Goal: Information Seeking & Learning: Learn about a topic

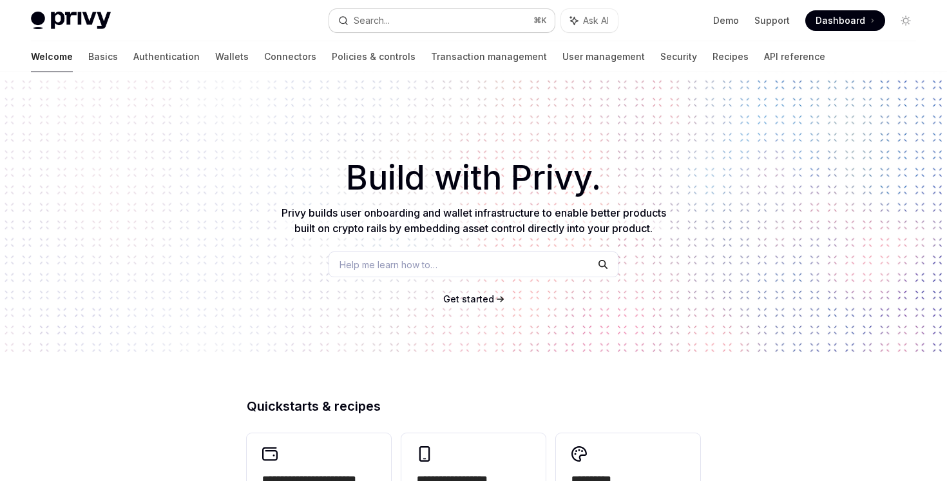
click at [402, 16] on button "Search... ⌘ K" at bounding box center [441, 20] width 225 height 23
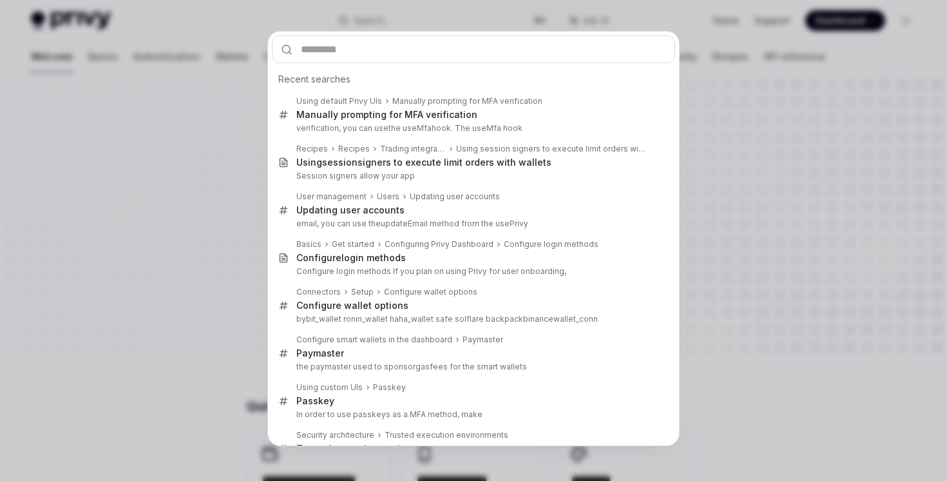
click at [155, 45] on div "Recent searches Using default Privy UIs Manually prompting for MFA verification…" at bounding box center [473, 240] width 947 height 481
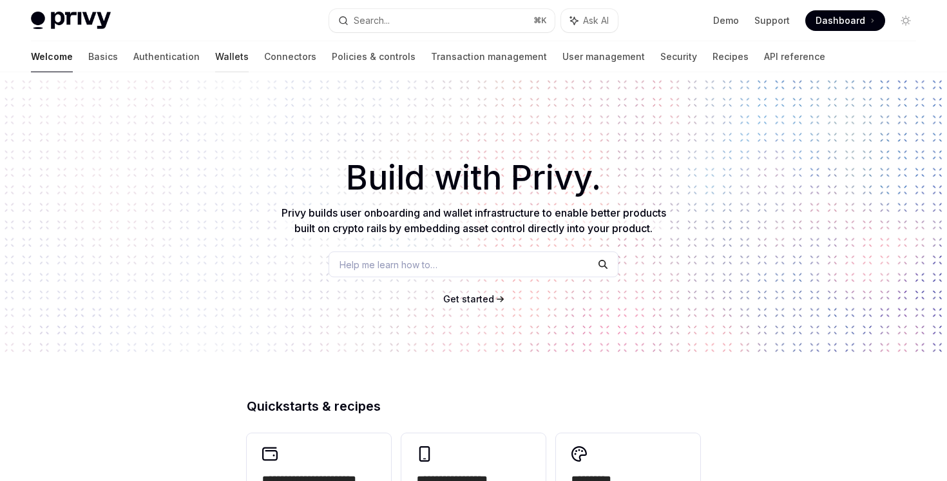
click at [215, 52] on link "Wallets" at bounding box center [232, 56] width 34 height 31
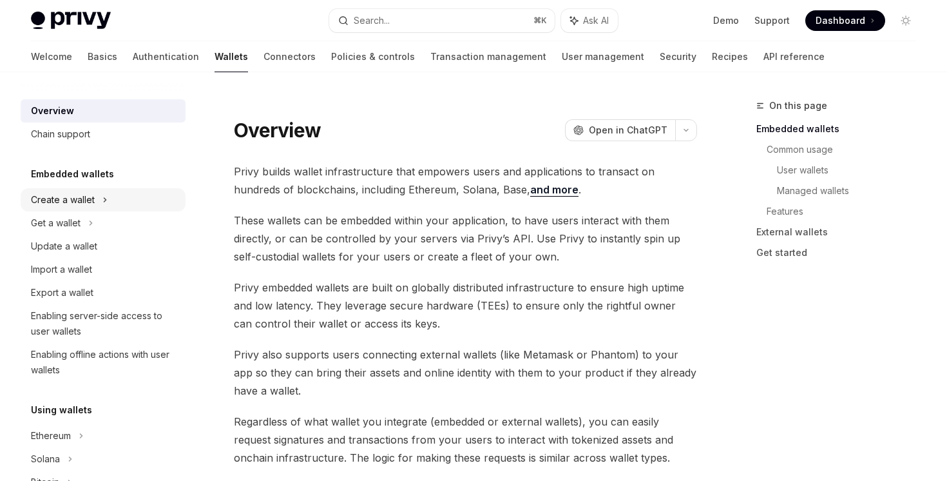
click at [110, 209] on div "Create a wallet" at bounding box center [103, 199] width 165 height 23
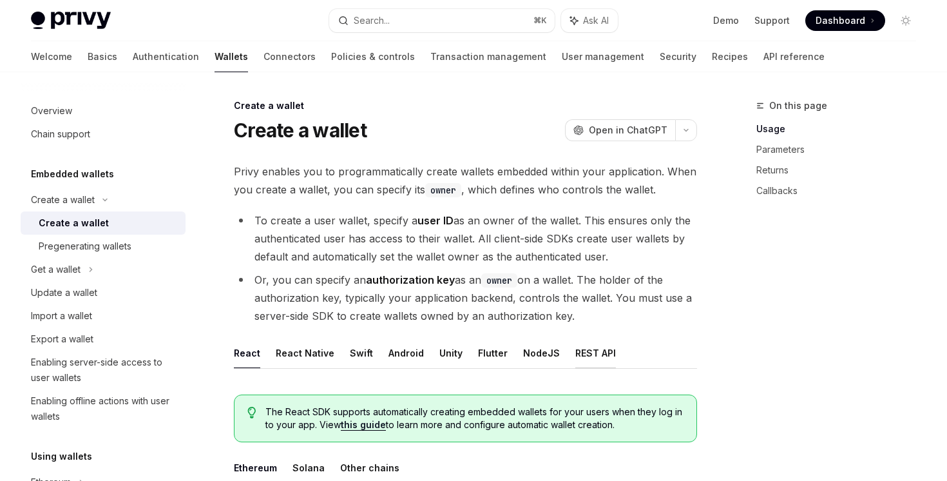
click at [576, 355] on button "REST API" at bounding box center [596, 353] width 41 height 30
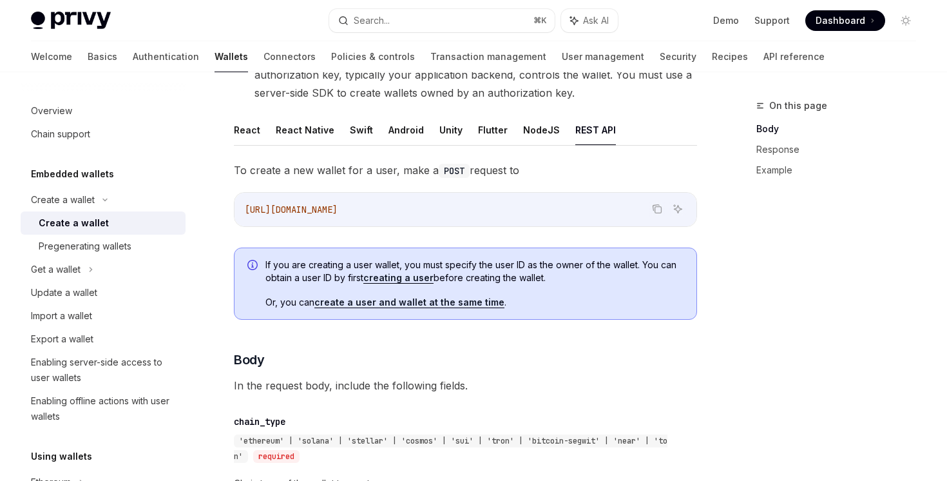
scroll to position [225, 0]
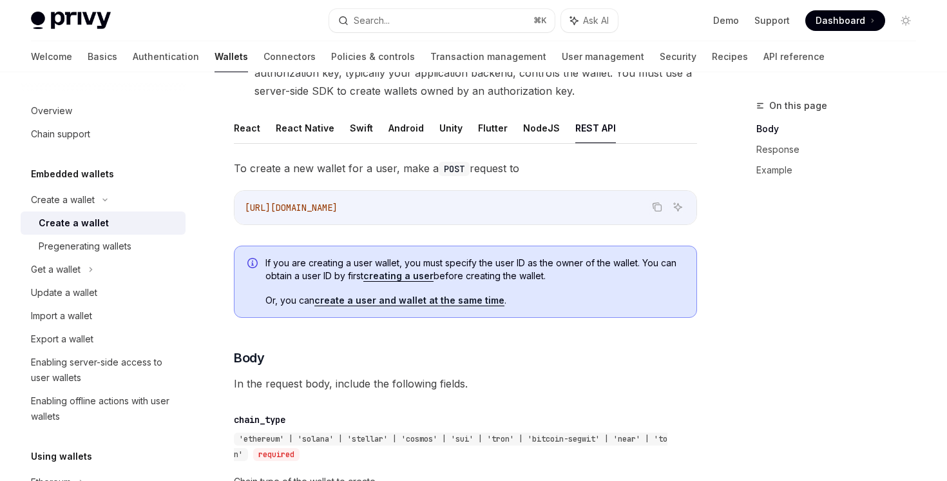
click at [513, 119] on ul "React React Native Swift Android Unity Flutter NodeJS REST API" at bounding box center [465, 128] width 463 height 31
click at [530, 128] on button "NodeJS" at bounding box center [541, 128] width 37 height 30
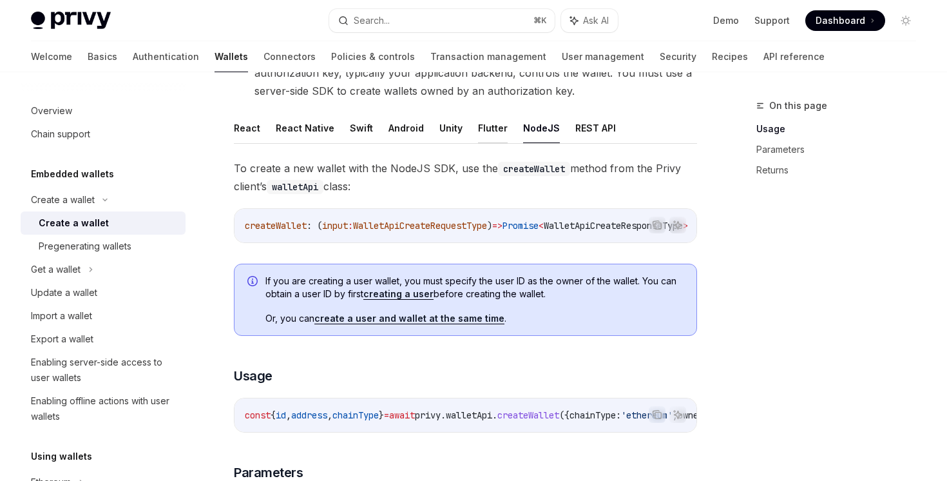
click at [489, 135] on button "Flutter" at bounding box center [493, 128] width 30 height 30
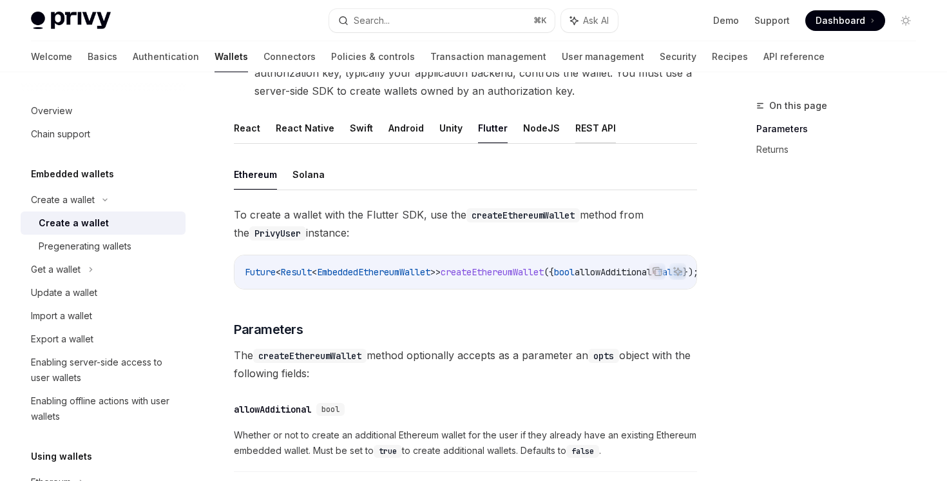
click at [579, 134] on button "REST API" at bounding box center [596, 128] width 41 height 30
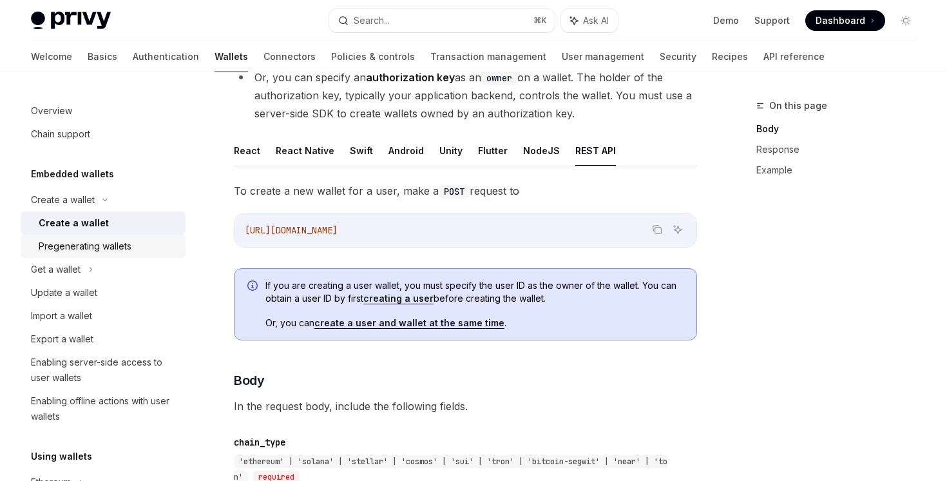
scroll to position [39, 0]
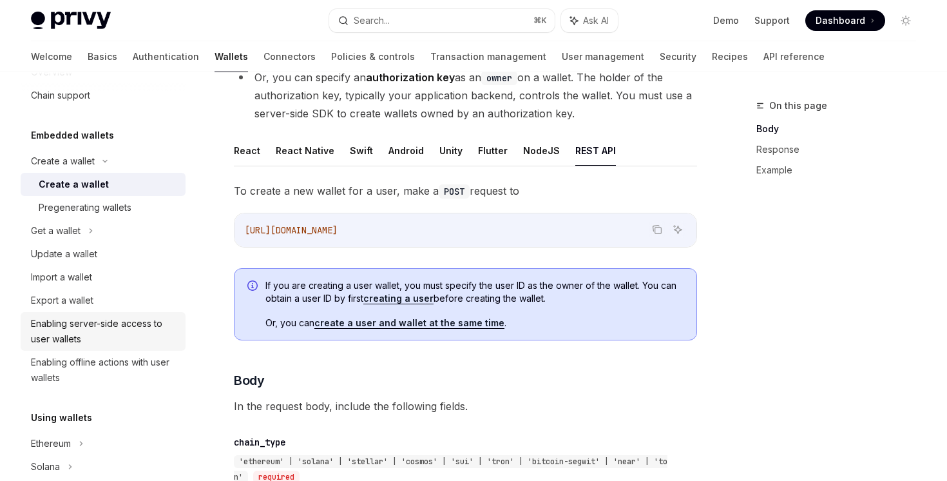
click at [135, 338] on div "Enabling server-side access to user wallets" at bounding box center [104, 331] width 147 height 31
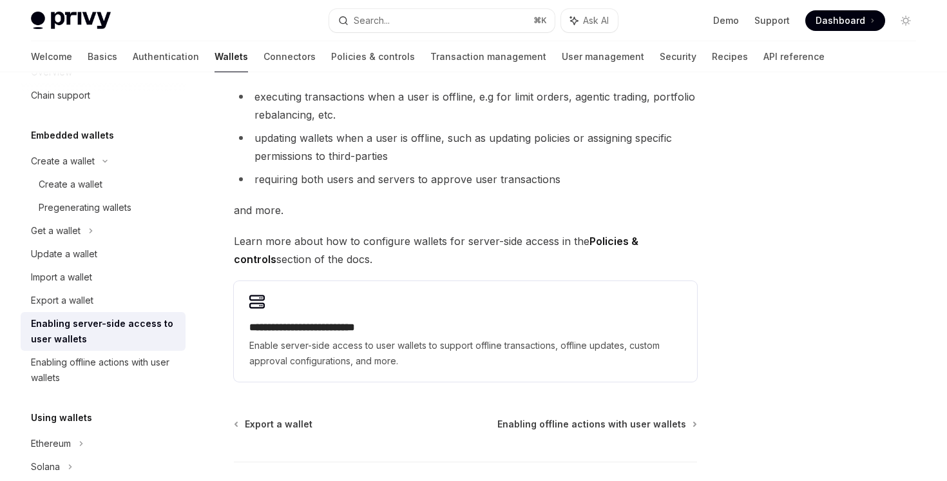
scroll to position [288, 0]
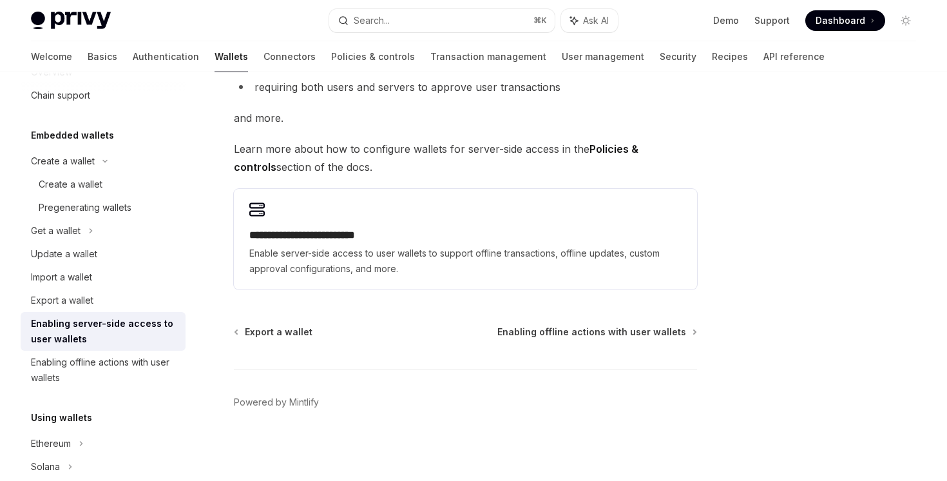
click at [278, 262] on span "Enable server-side access to user wallets to support offline transactions, offl…" at bounding box center [465, 261] width 432 height 31
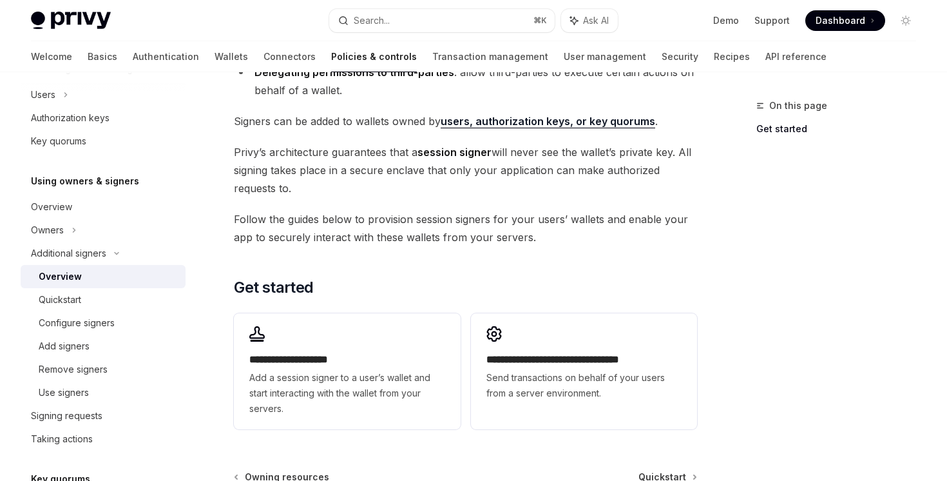
scroll to position [256, 0]
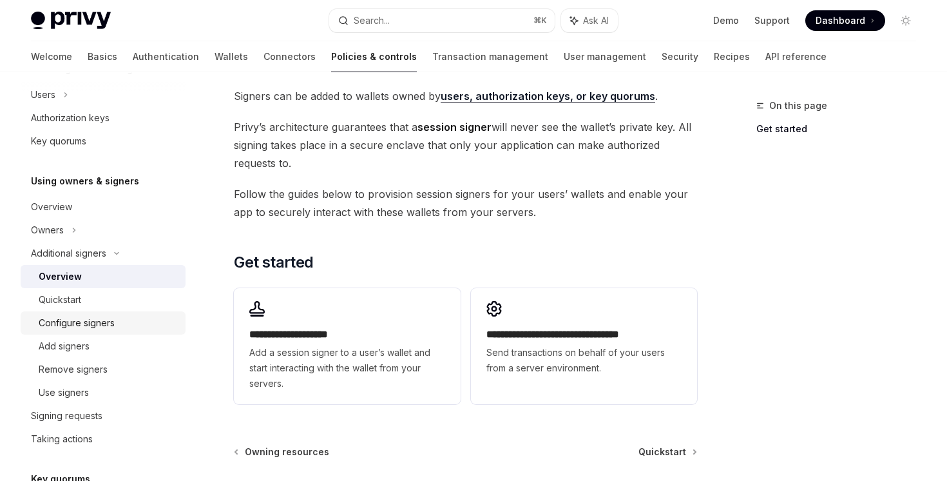
click at [137, 318] on div "Configure signers" at bounding box center [108, 322] width 139 height 15
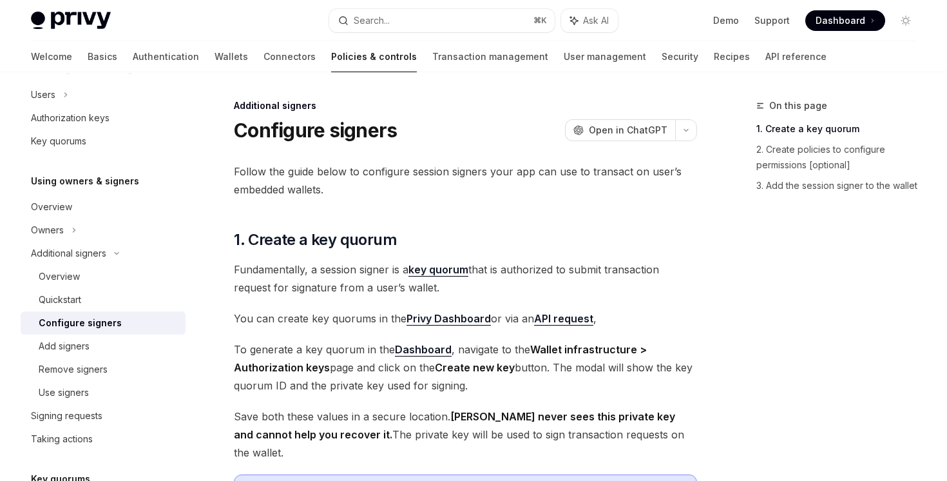
click at [128, 329] on div "Configure signers" at bounding box center [108, 322] width 139 height 15
click at [132, 304] on div "Quickstart" at bounding box center [108, 299] width 139 height 15
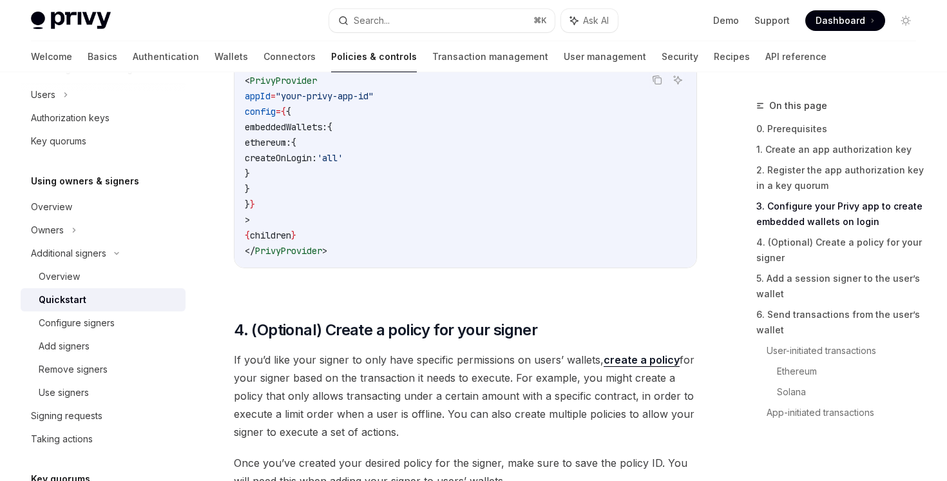
scroll to position [1719, 0]
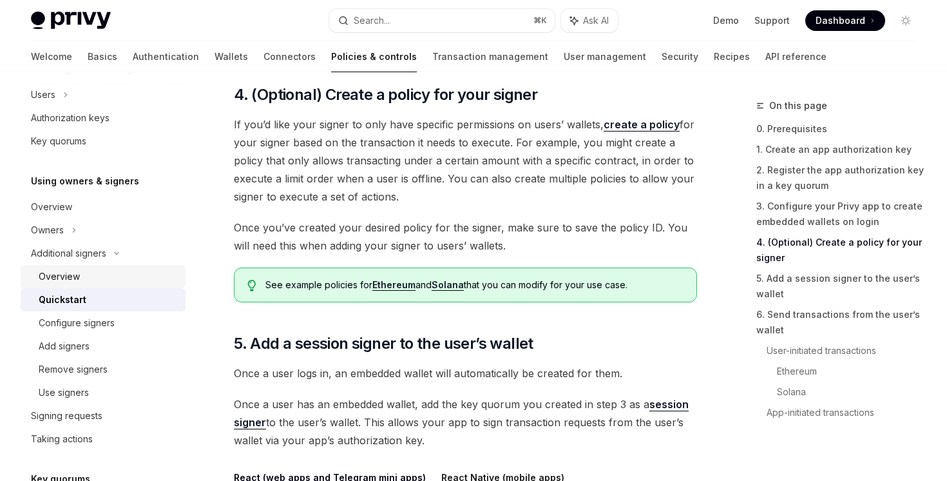
click at [99, 278] on div "Overview" at bounding box center [108, 276] width 139 height 15
type textarea "*"
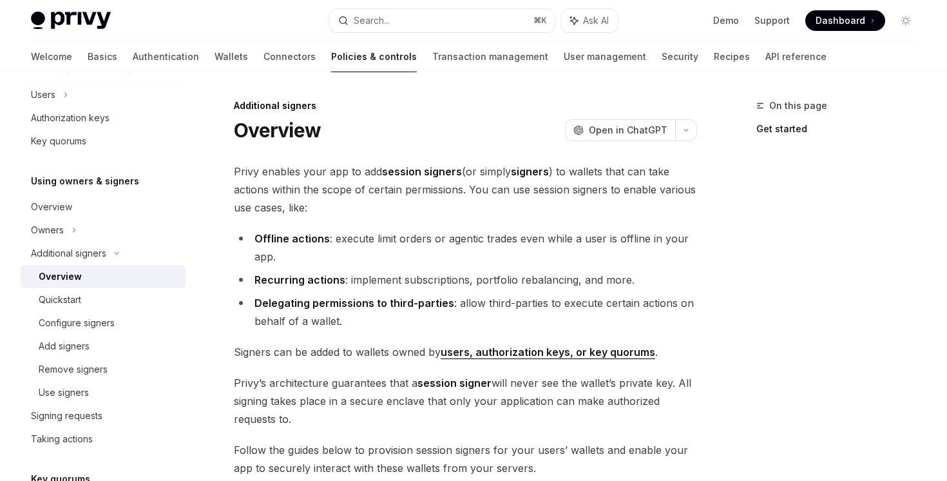
scroll to position [376, 0]
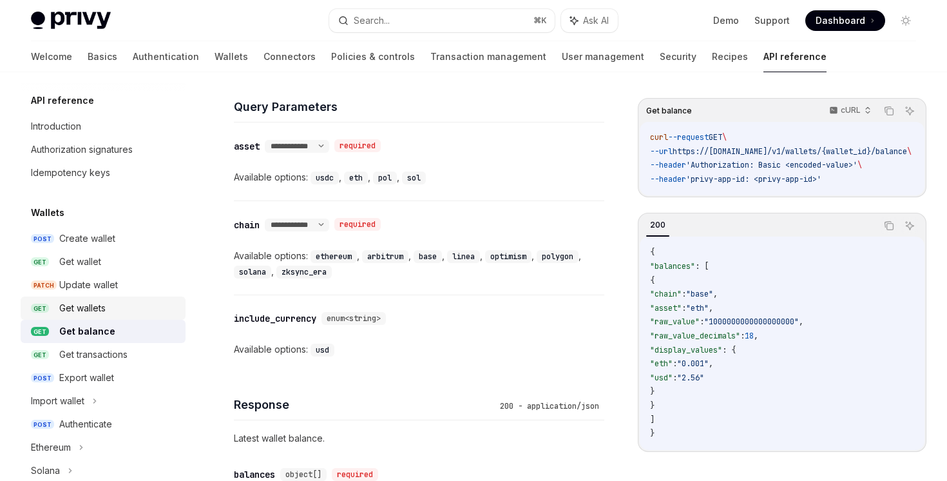
scroll to position [542, 0]
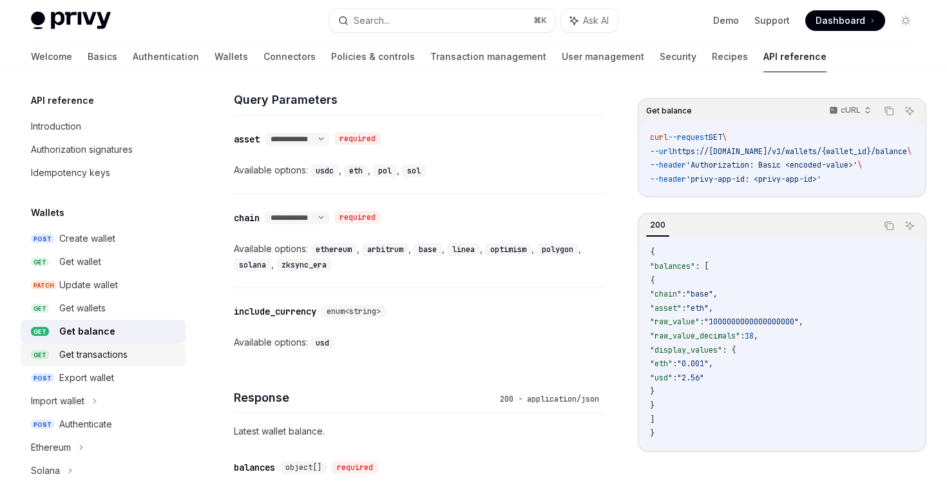
click at [130, 348] on div "Get transactions" at bounding box center [118, 354] width 119 height 15
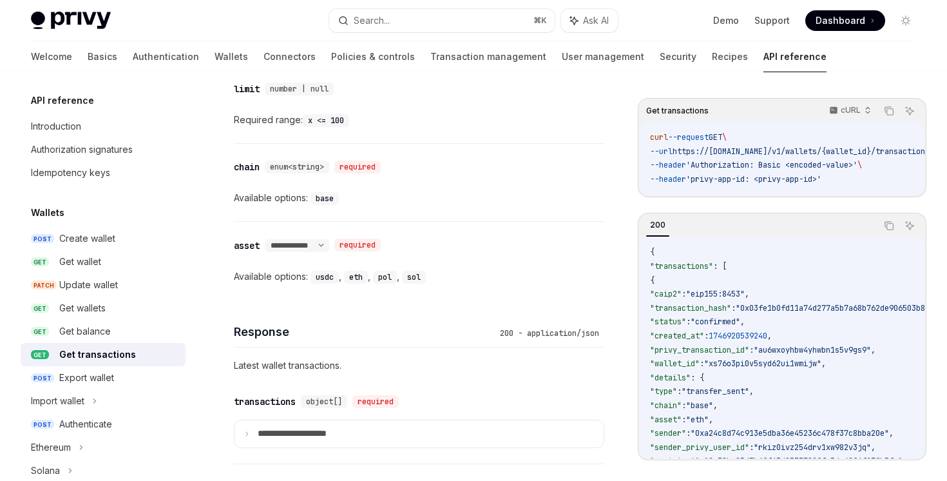
scroll to position [647, 0]
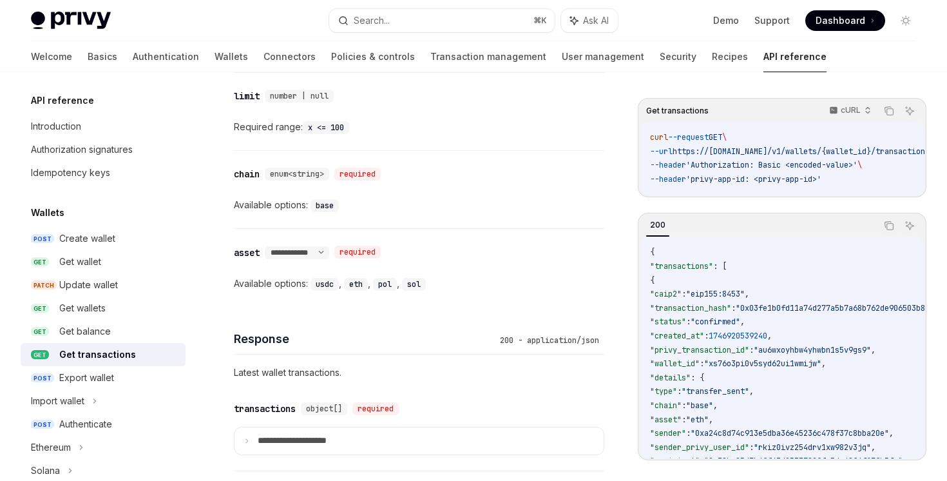
click at [99, 354] on div "Get transactions" at bounding box center [97, 354] width 77 height 15
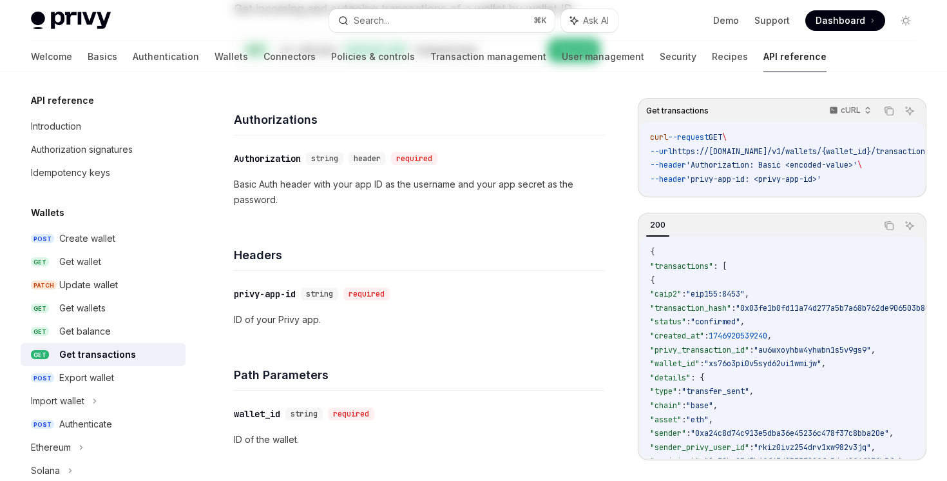
scroll to position [406, 0]
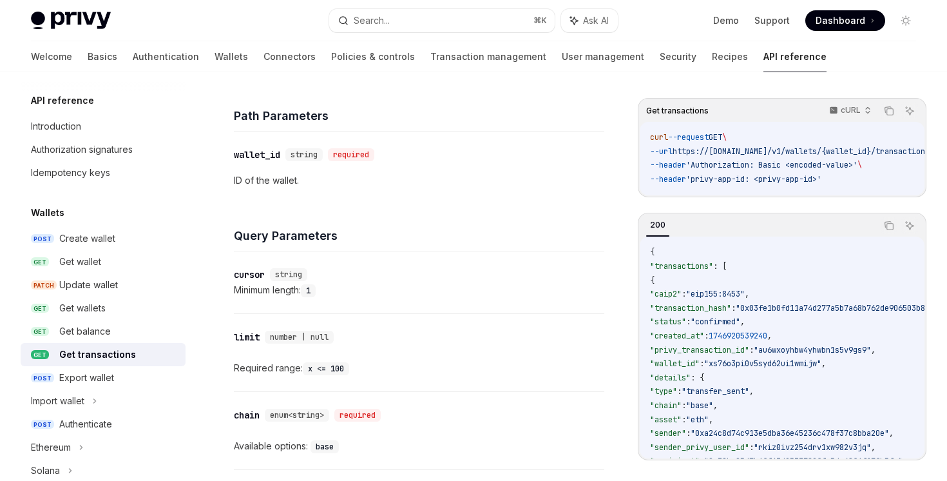
click at [130, 353] on div "Get transactions" at bounding box center [97, 354] width 77 height 15
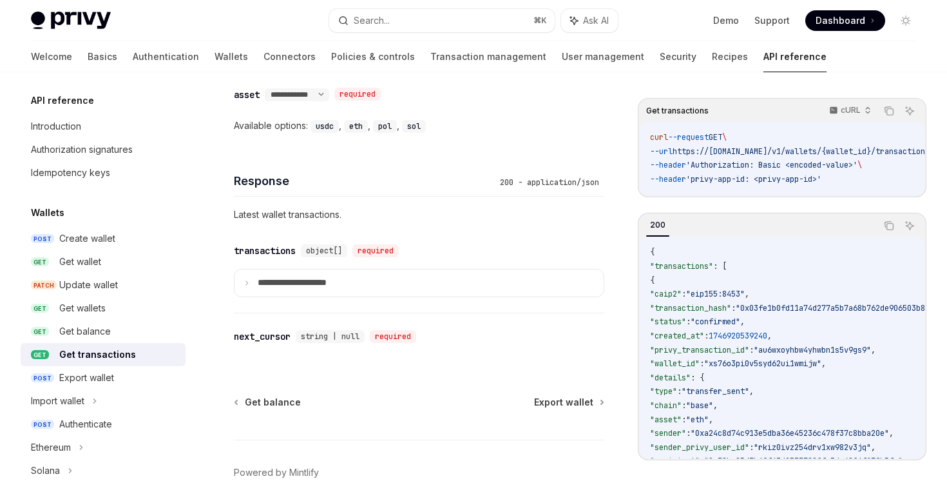
scroll to position [874, 0]
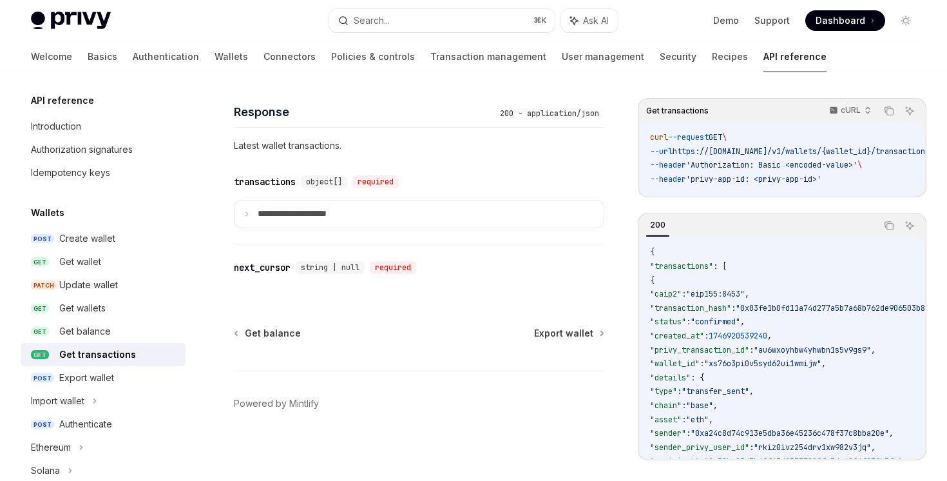
type textarea "*"
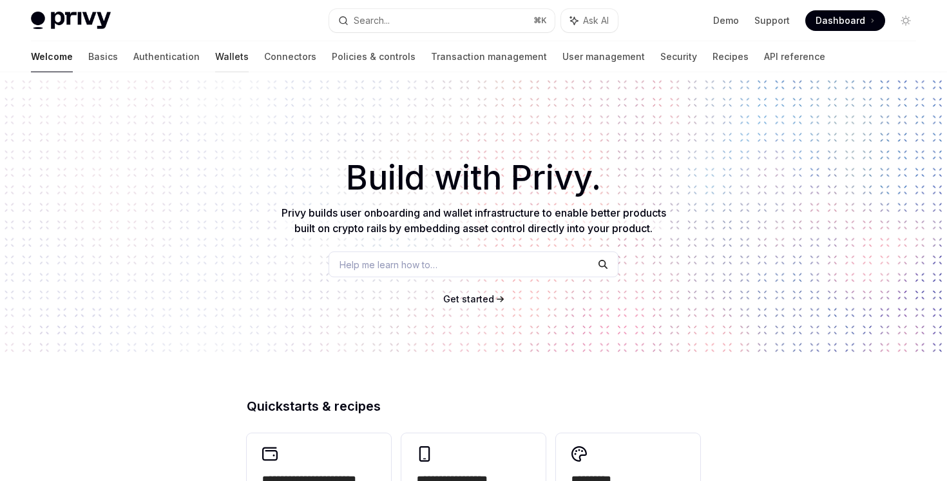
click at [215, 53] on link "Wallets" at bounding box center [232, 56] width 34 height 31
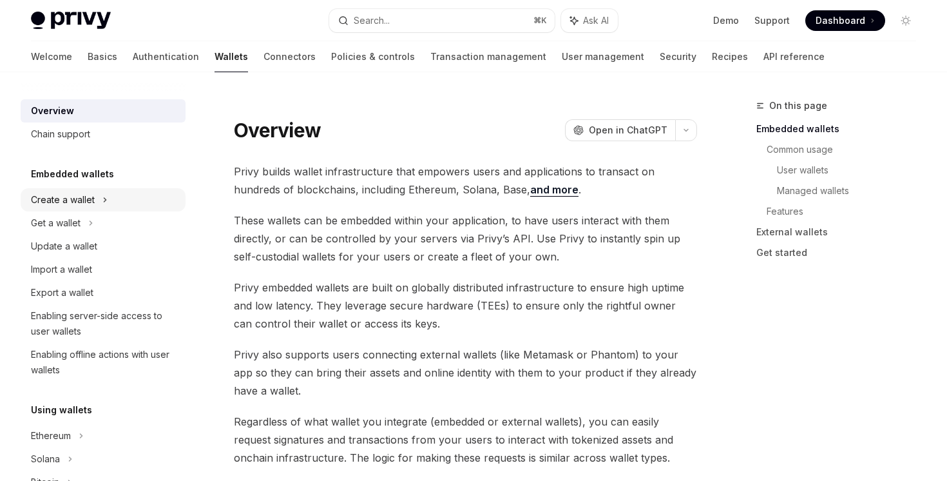
click at [101, 208] on div "Create a wallet" at bounding box center [103, 199] width 165 height 23
type textarea "*"
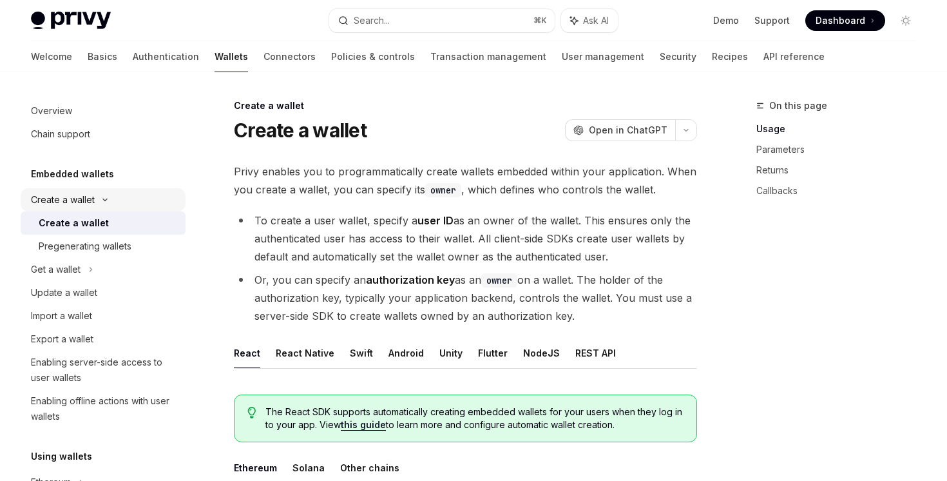
click at [91, 201] on div "Create a wallet" at bounding box center [63, 199] width 64 height 15
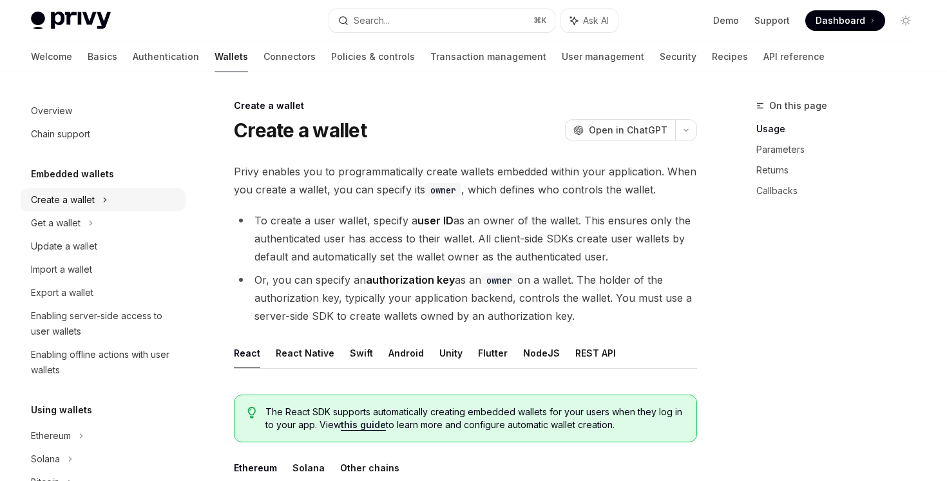
click at [91, 201] on div "Create a wallet" at bounding box center [63, 199] width 64 height 15
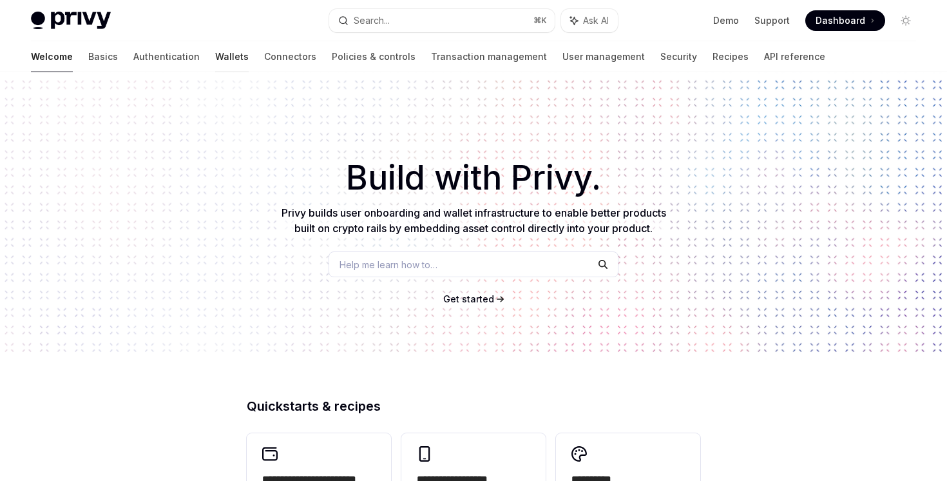
click at [215, 63] on link "Wallets" at bounding box center [232, 56] width 34 height 31
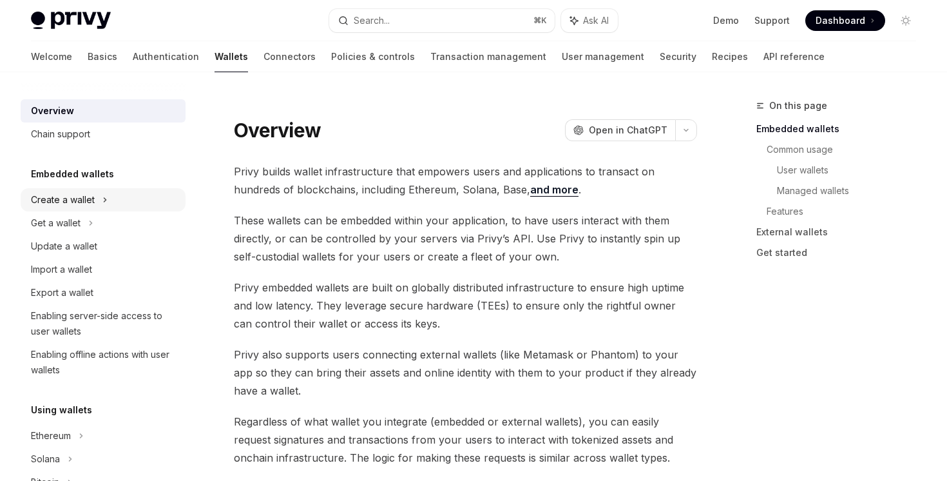
click at [80, 209] on div "Create a wallet" at bounding box center [103, 199] width 165 height 23
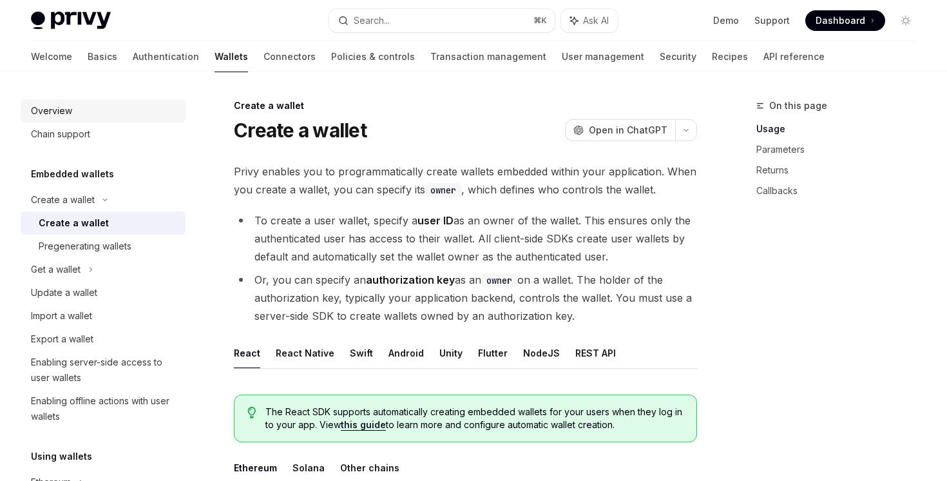
click at [89, 109] on div "Overview" at bounding box center [104, 110] width 147 height 15
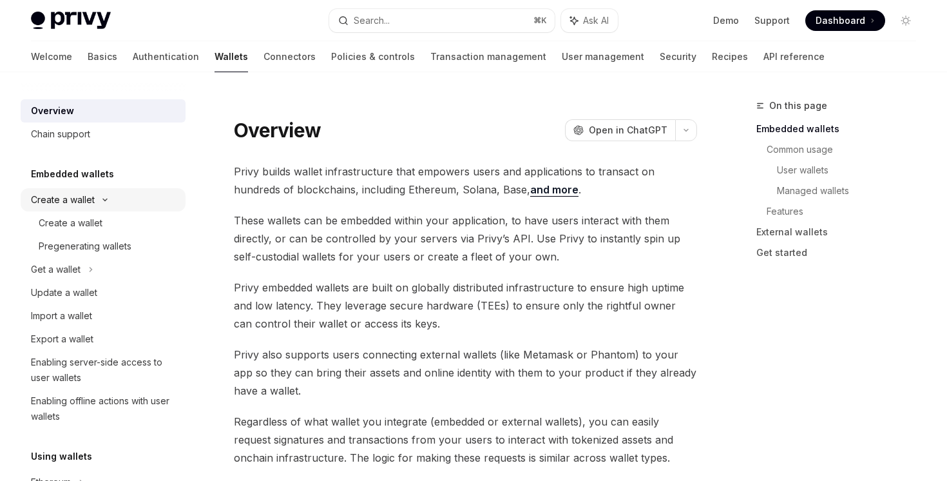
click at [119, 205] on div "Create a wallet" at bounding box center [103, 199] width 165 height 23
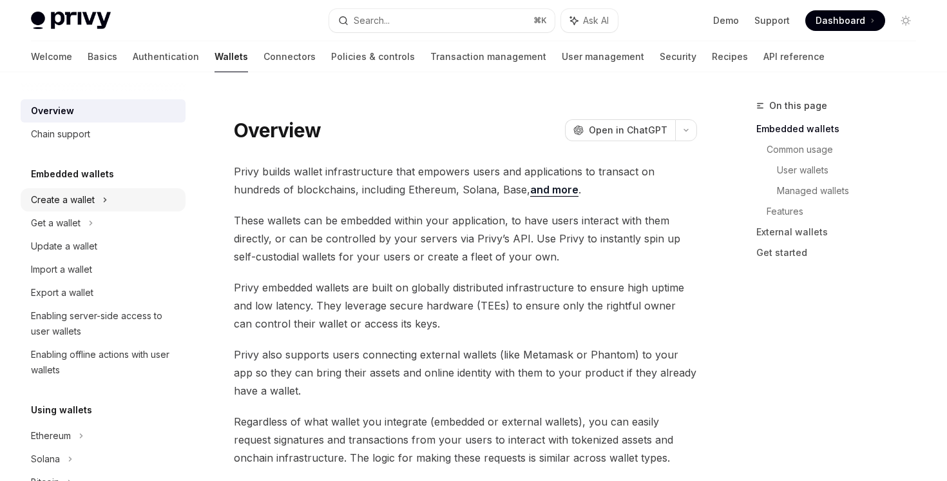
click at [97, 200] on div "Create a wallet" at bounding box center [103, 199] width 165 height 23
type textarea "*"
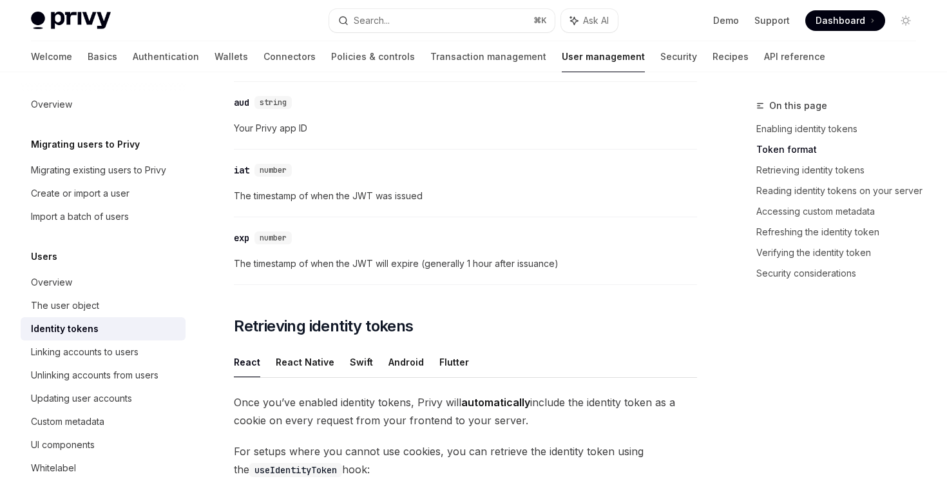
scroll to position [898, 0]
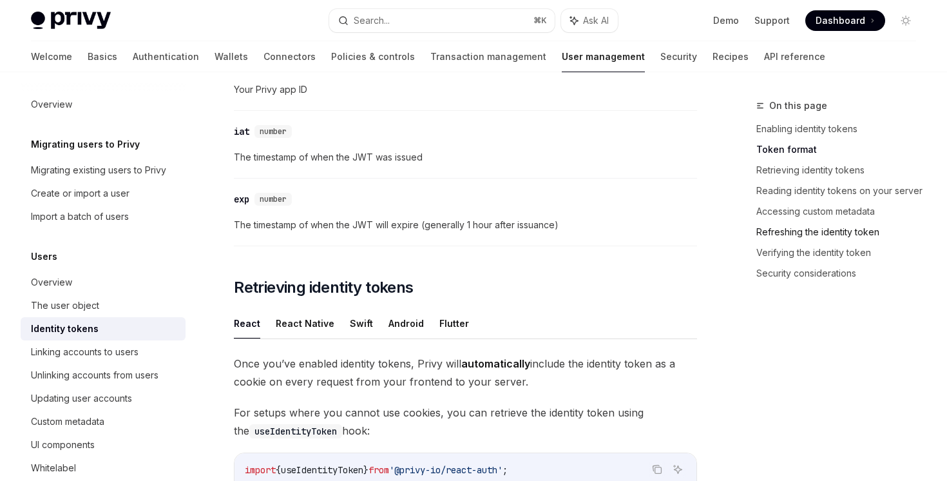
click at [851, 222] on link "Refreshing the identity token" at bounding box center [842, 232] width 170 height 21
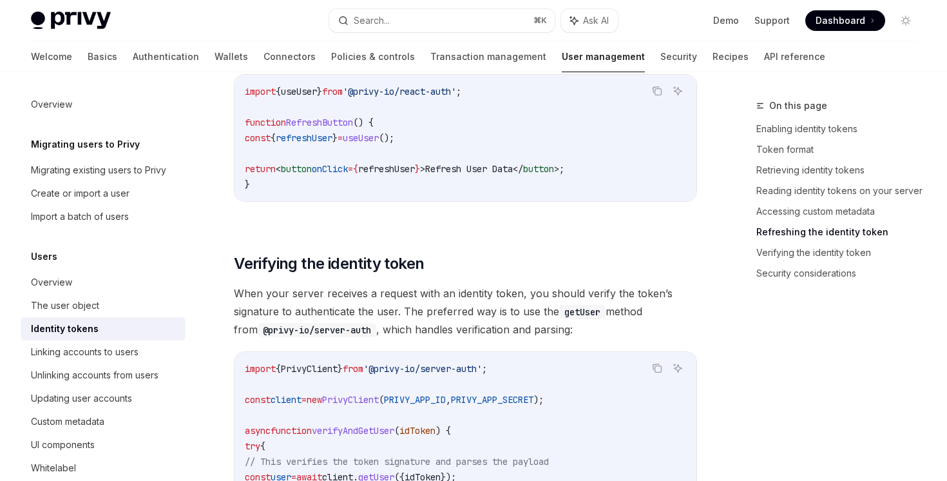
scroll to position [2983, 0]
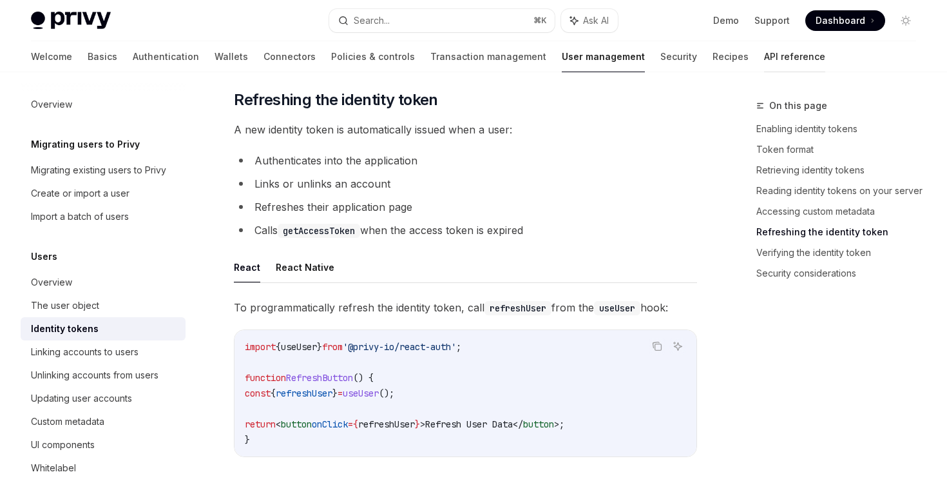
click at [764, 48] on link "API reference" at bounding box center [794, 56] width 61 height 31
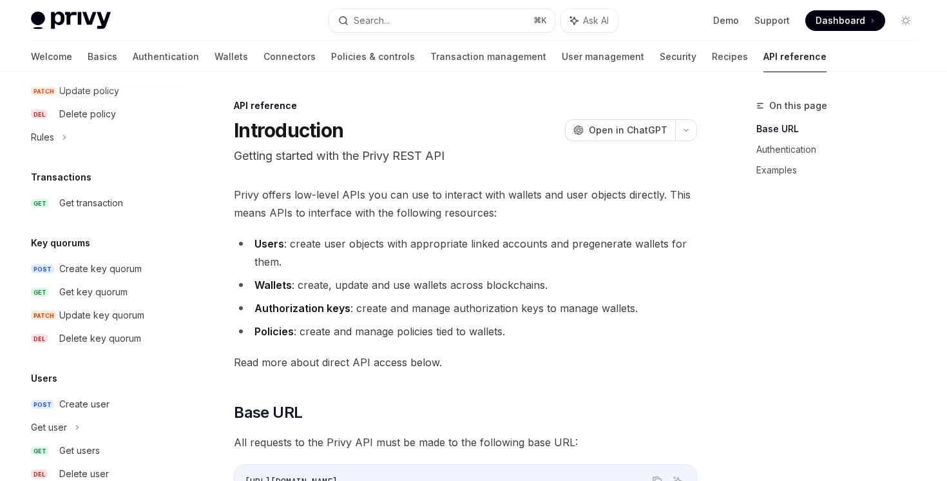
scroll to position [851, 0]
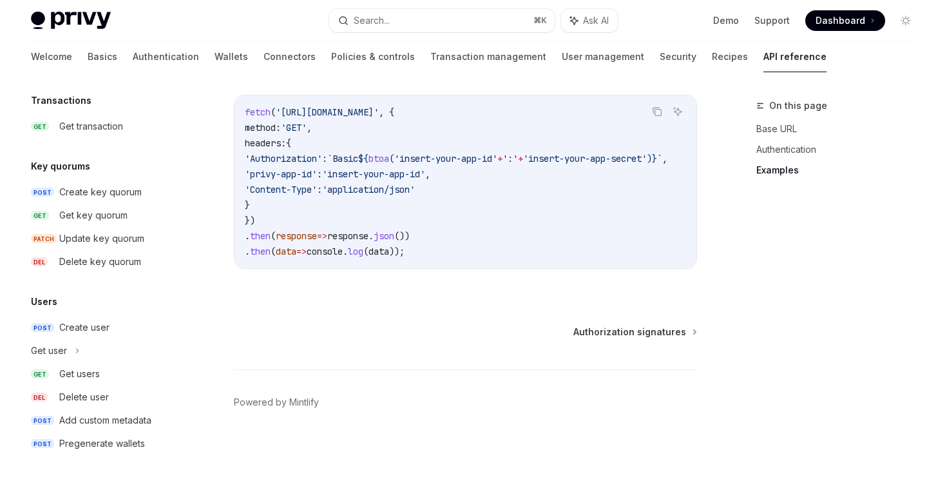
scroll to position [889, 0]
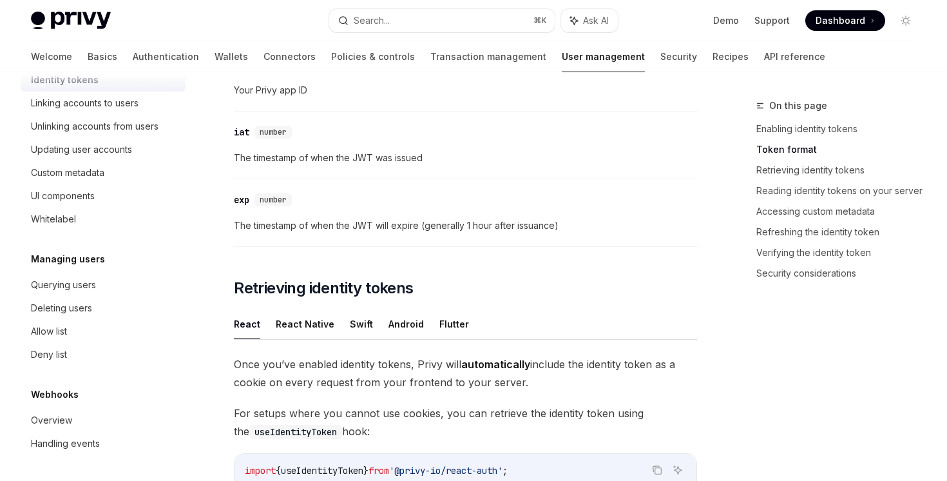
scroll to position [52, 0]
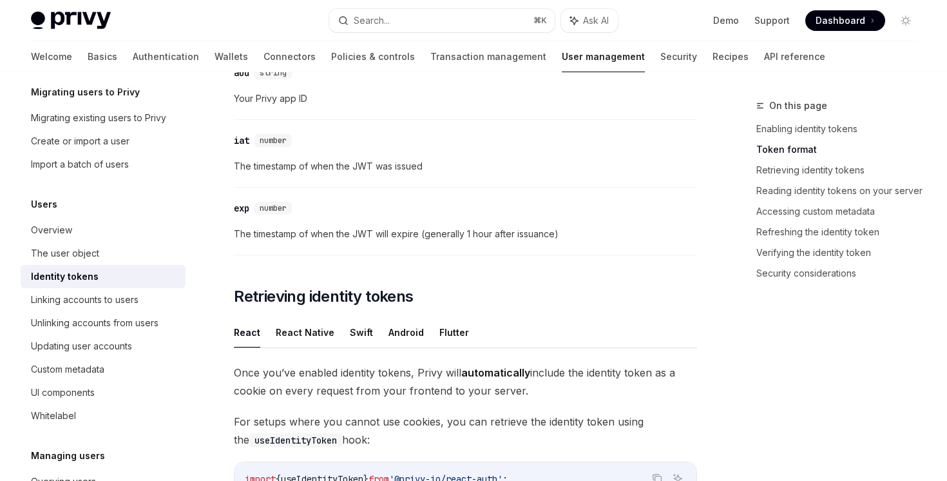
scroll to position [929, 0]
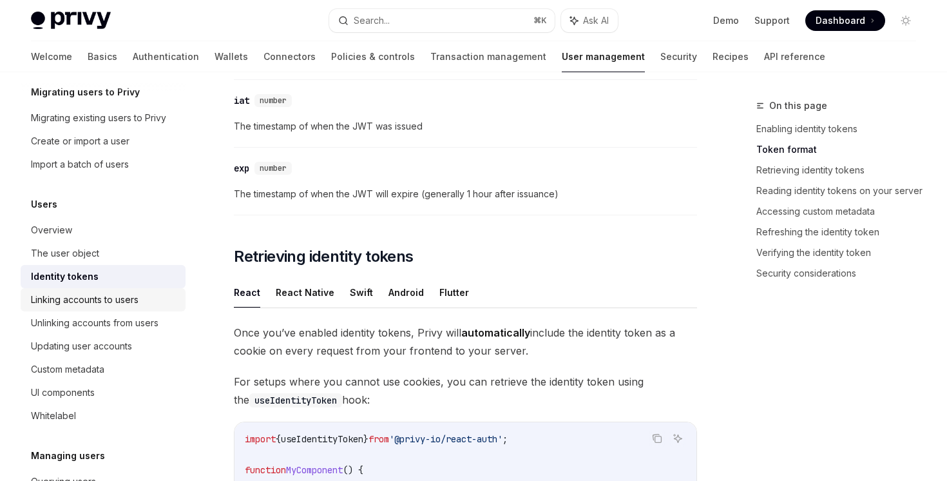
click at [125, 293] on div "Linking accounts to users" at bounding box center [85, 299] width 108 height 15
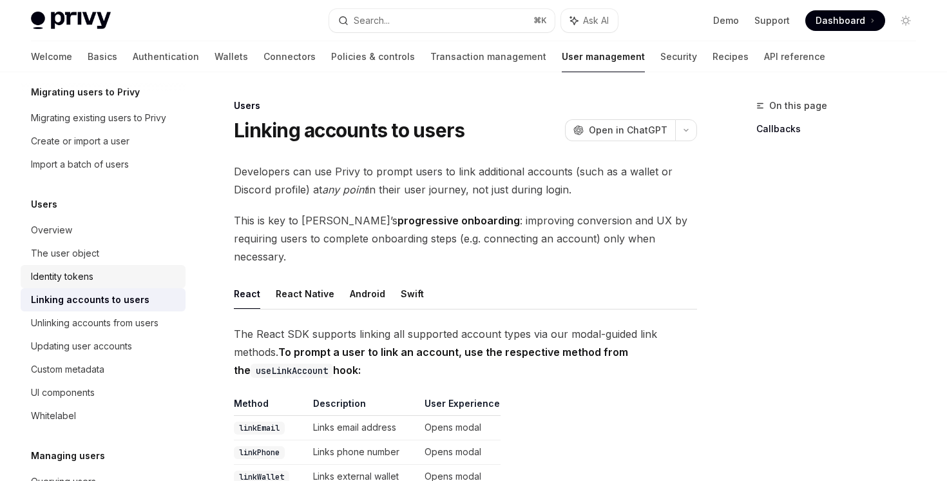
click at [111, 266] on link "Identity tokens" at bounding box center [103, 276] width 165 height 23
type textarea "*"
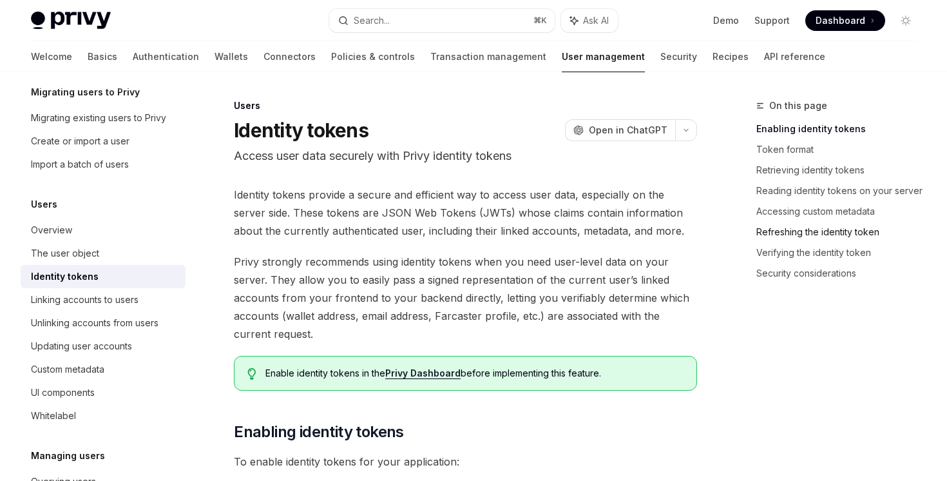
click at [807, 231] on link "Refreshing the identity token" at bounding box center [842, 232] width 170 height 21
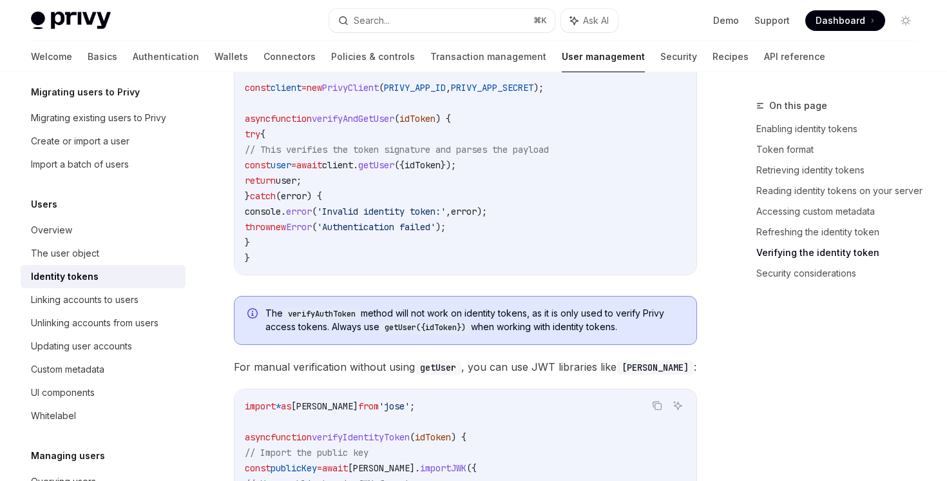
scroll to position [3344, 0]
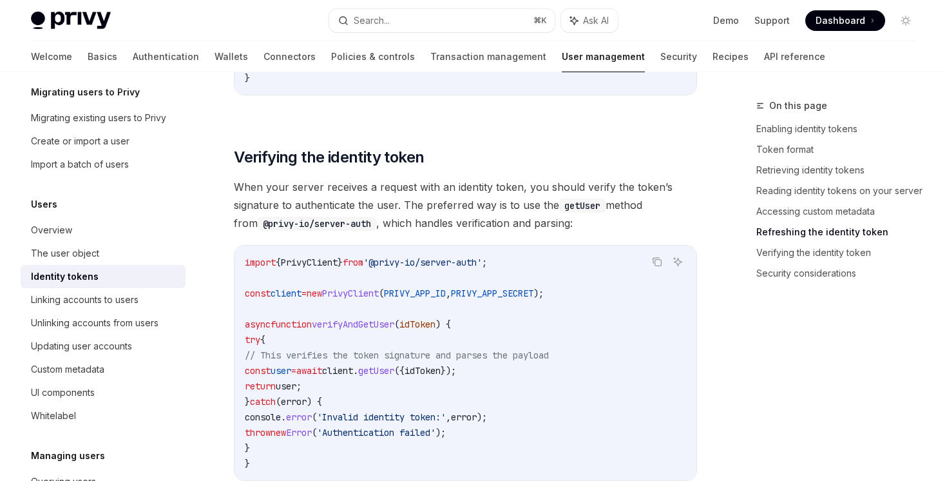
click at [826, 231] on link "Refreshing the identity token" at bounding box center [842, 232] width 170 height 21
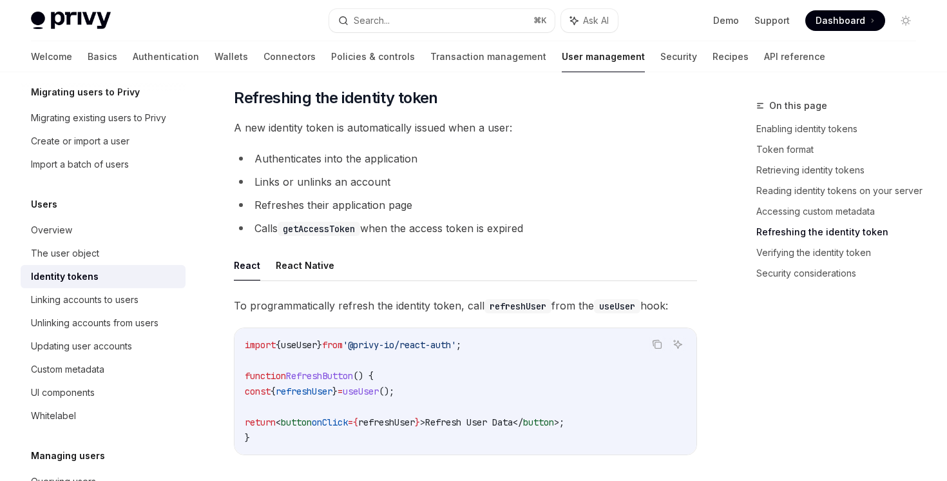
scroll to position [2979, 0]
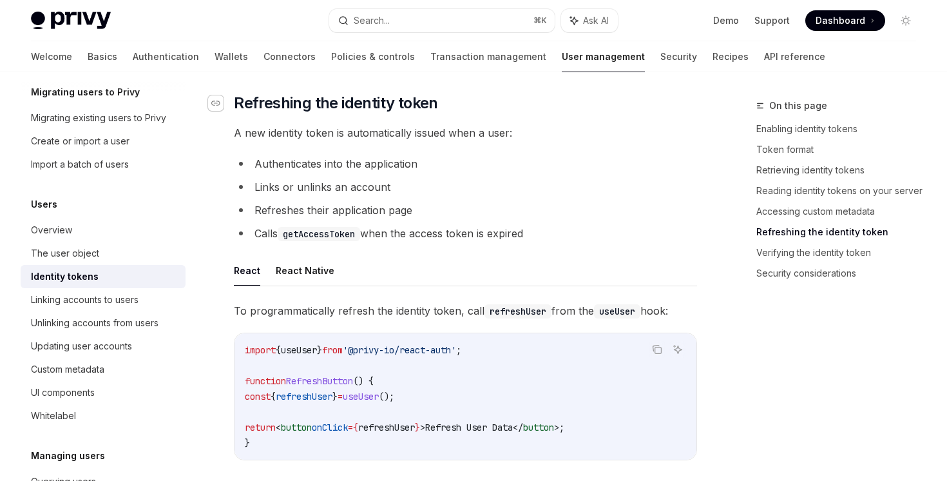
click at [215, 111] on div "Navigate to header" at bounding box center [215, 102] width 15 height 15
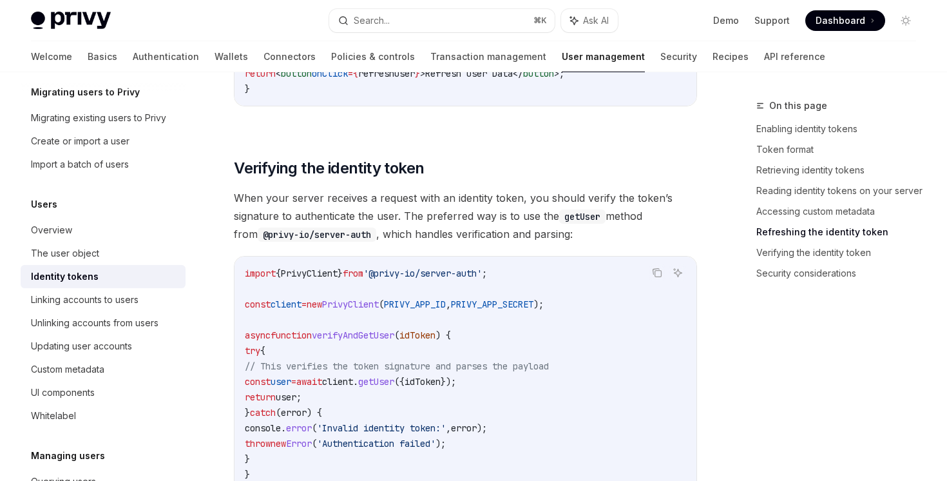
scroll to position [3472, 0]
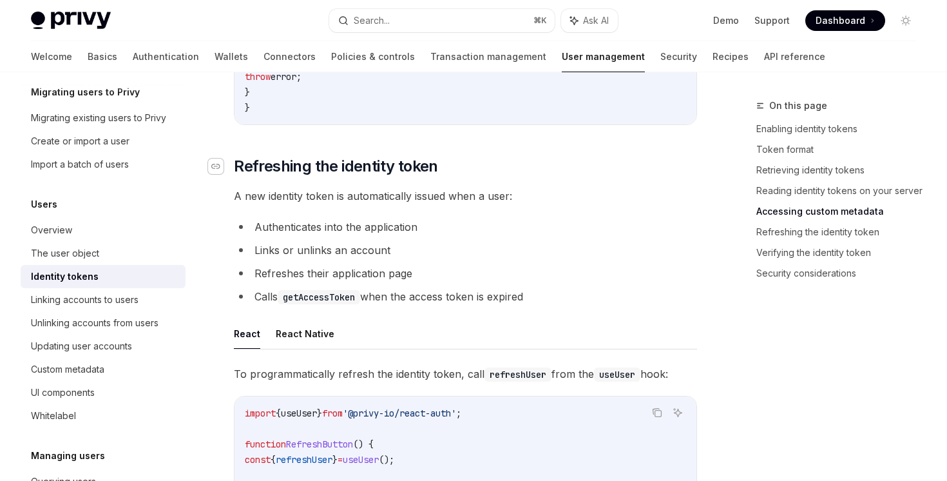
click at [215, 166] on div "Navigate to header" at bounding box center [215, 166] width 15 height 15
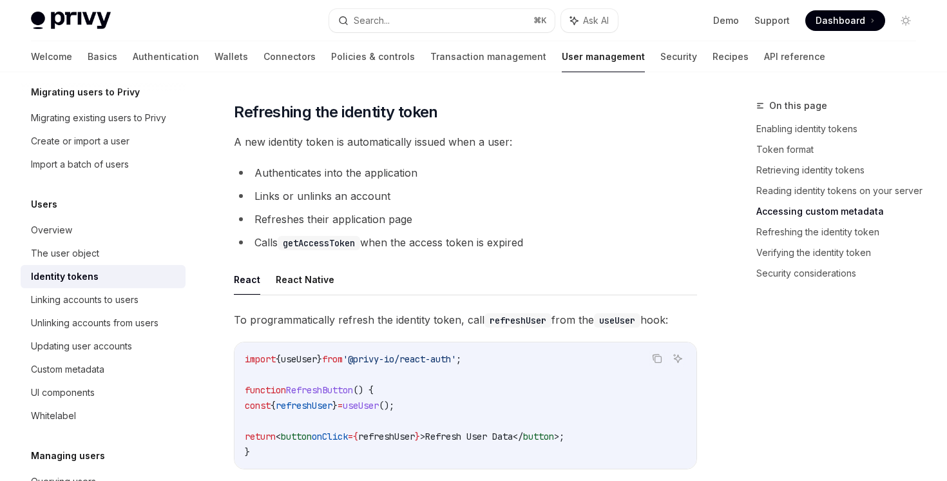
scroll to position [2979, 0]
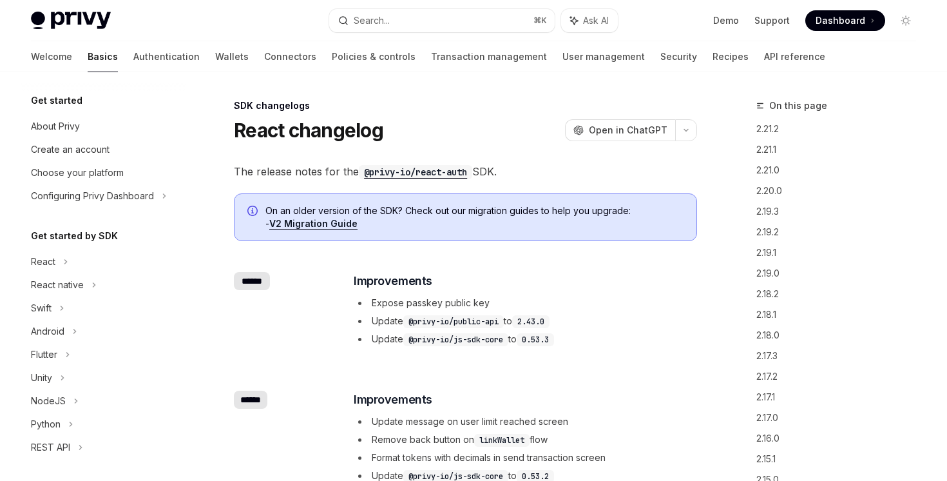
scroll to position [260, 0]
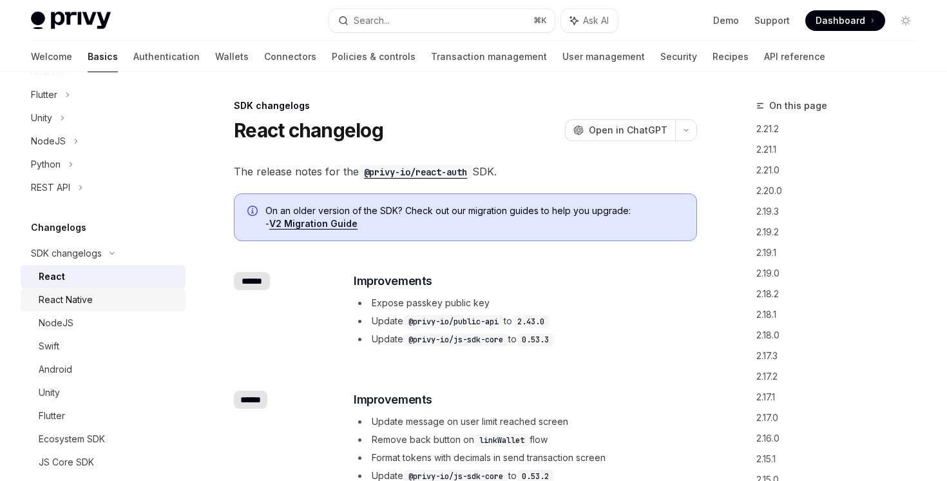
click at [82, 299] on div "React Native" at bounding box center [66, 299] width 54 height 15
type textarea "*"
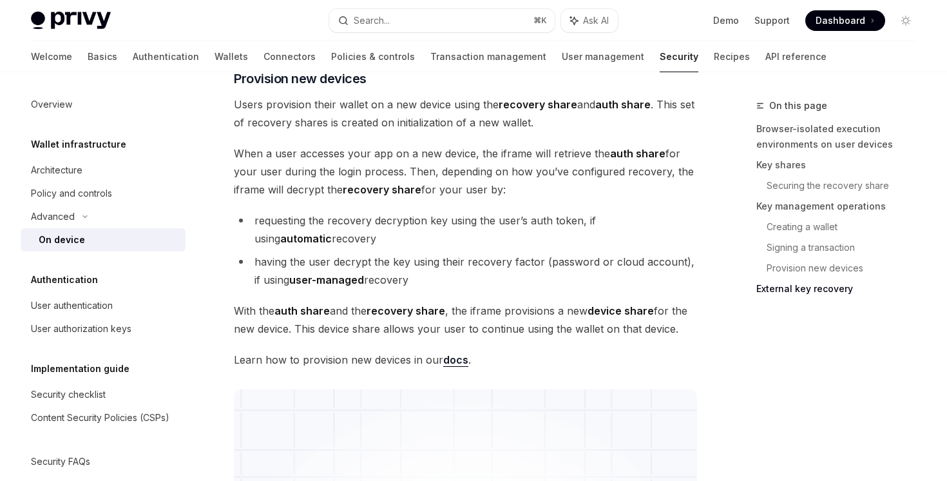
scroll to position [3633, 0]
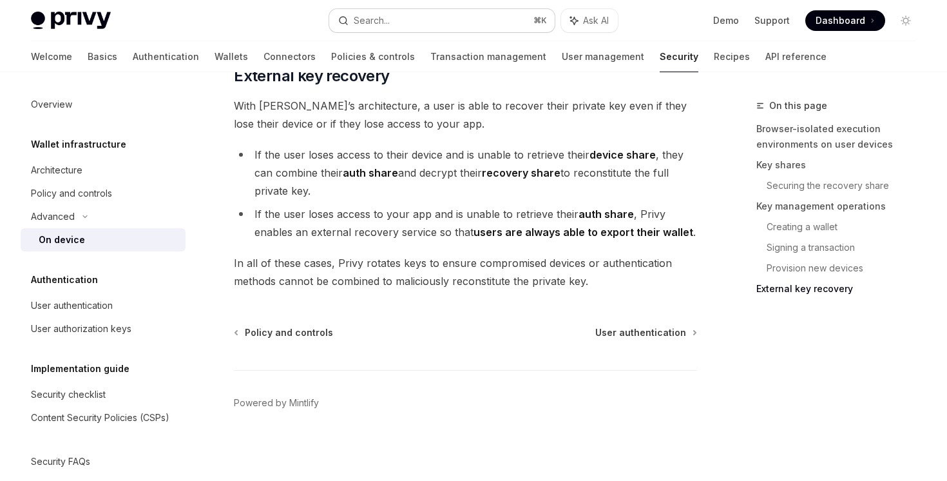
click at [449, 16] on button "Search... ⌘ K" at bounding box center [441, 20] width 225 height 23
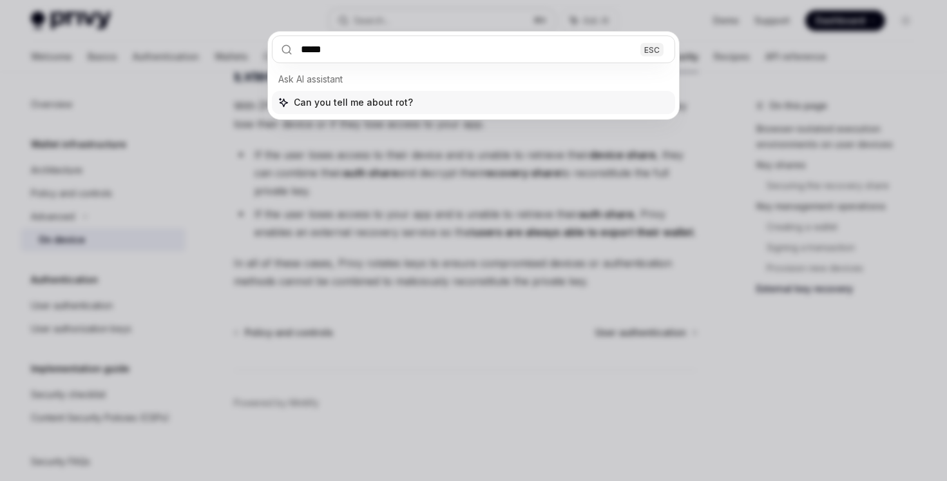
type input "******"
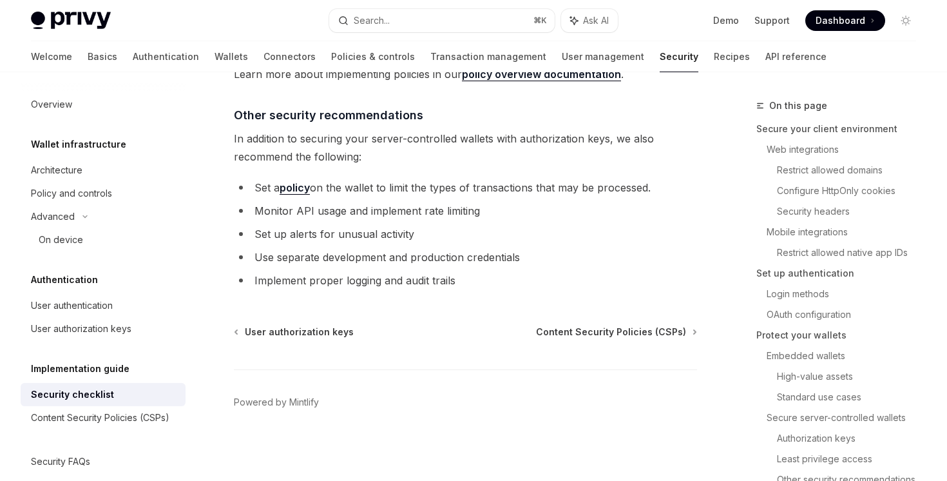
type textarea "*"
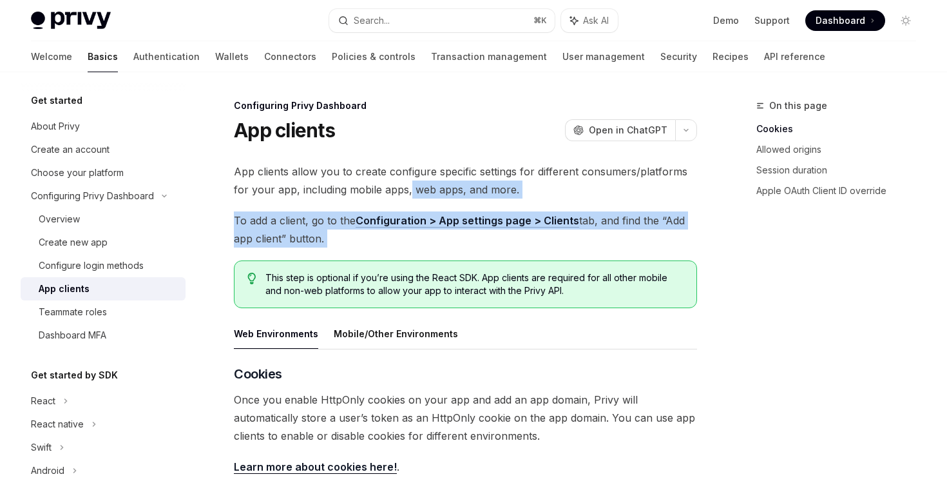
drag, startPoint x: 409, startPoint y: 198, endPoint x: 407, endPoint y: 256, distance: 58.7
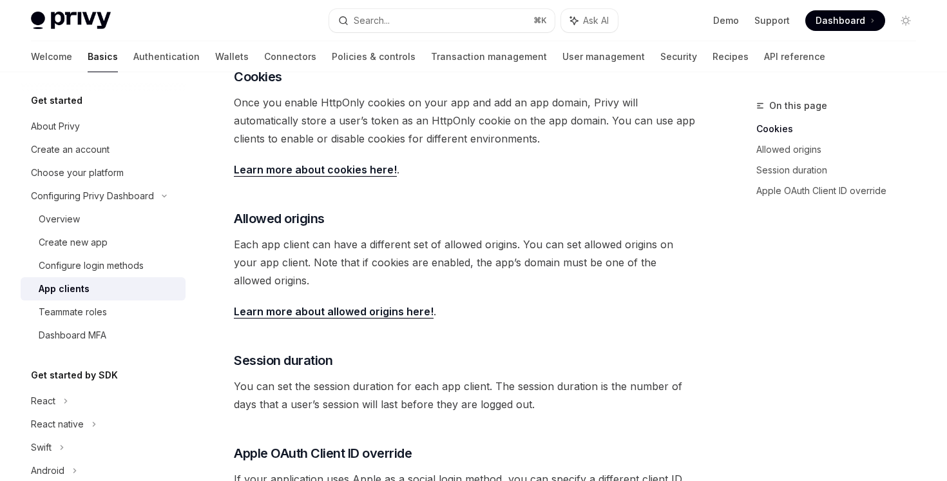
scroll to position [390, 0]
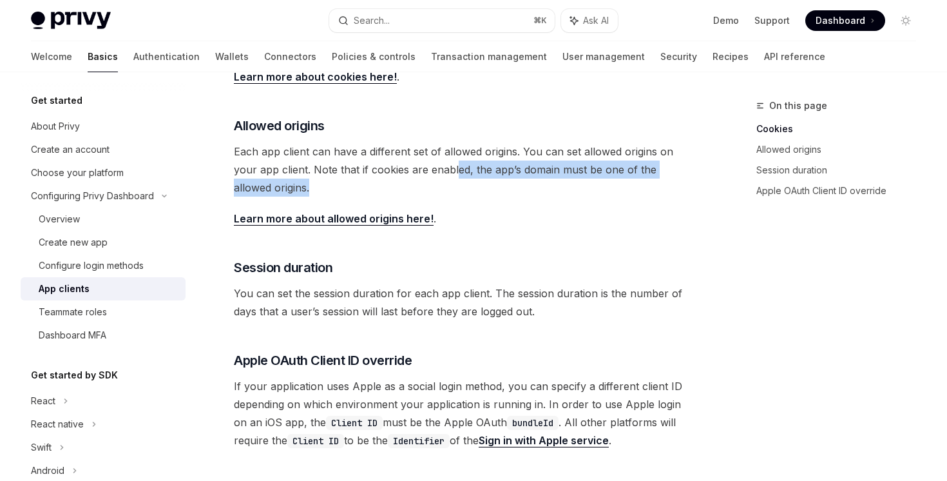
drag, startPoint x: 430, startPoint y: 163, endPoint x: 430, endPoint y: 195, distance: 31.6
click at [430, 195] on span "Each app client can have a different set of allowed origins. You can set allowe…" at bounding box center [465, 169] width 463 height 54
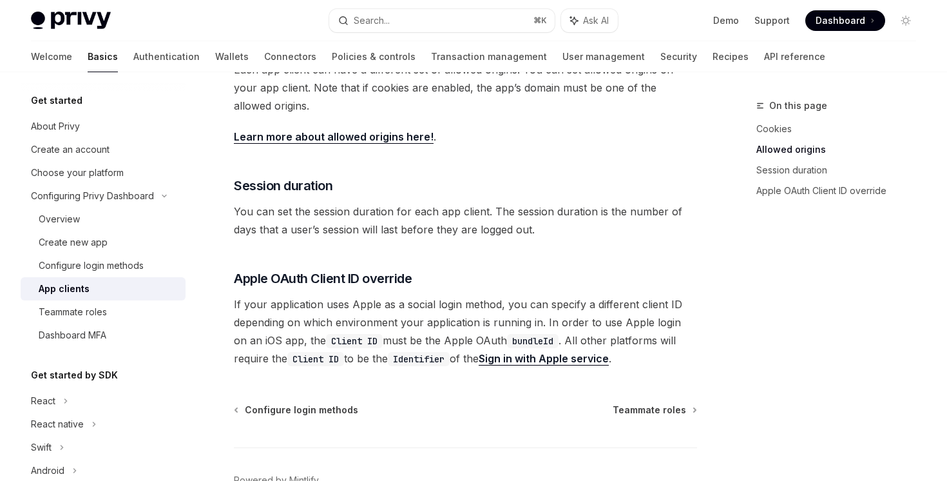
scroll to position [550, 0]
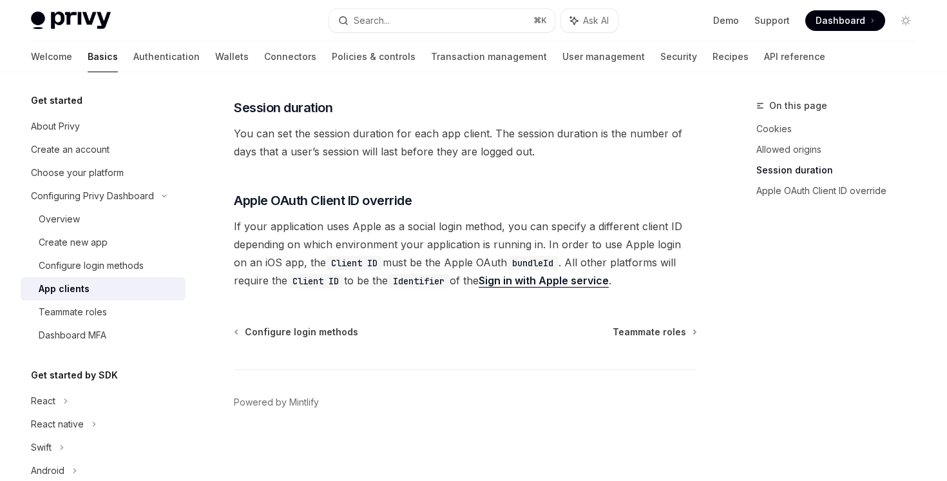
click at [190, 53] on div "Welcome Basics Authentication Wallets Connectors Policies & controls Transactio…" at bounding box center [428, 56] width 795 height 31
click at [215, 53] on link "Wallets" at bounding box center [232, 56] width 34 height 31
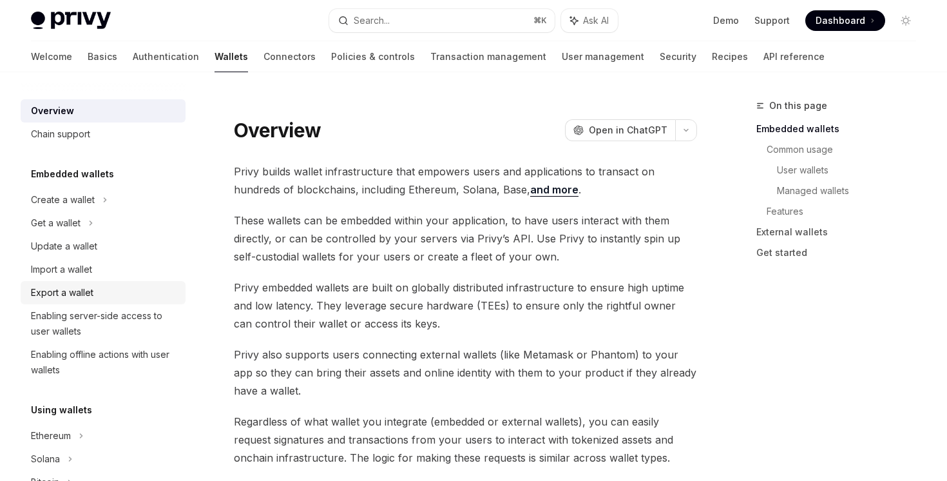
click at [109, 287] on div "Export a wallet" at bounding box center [104, 292] width 147 height 15
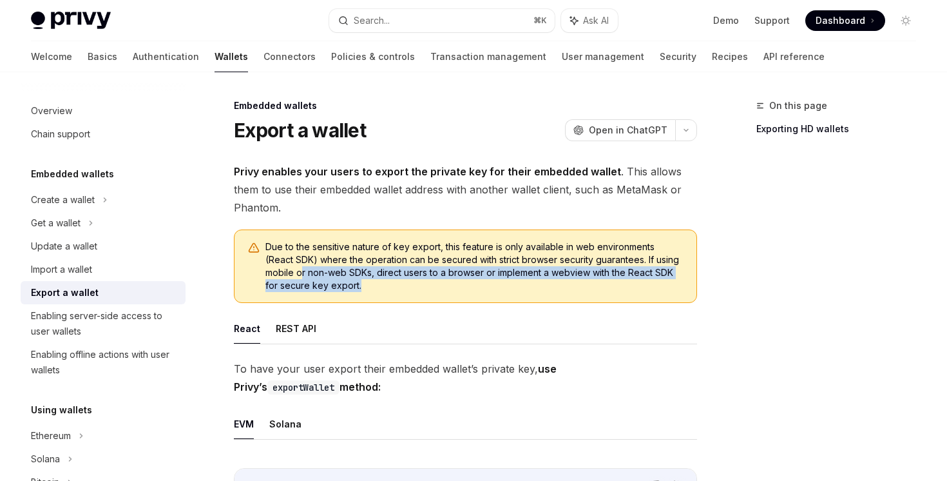
drag, startPoint x: 269, startPoint y: 273, endPoint x: 269, endPoint y: 300, distance: 27.1
click at [269, 300] on div "Due to the sensitive nature of key export, this feature is only available in we…" at bounding box center [465, 265] width 463 height 73
click at [269, 298] on div "Due to the sensitive nature of key export, this feature is only available in we…" at bounding box center [465, 265] width 463 height 73
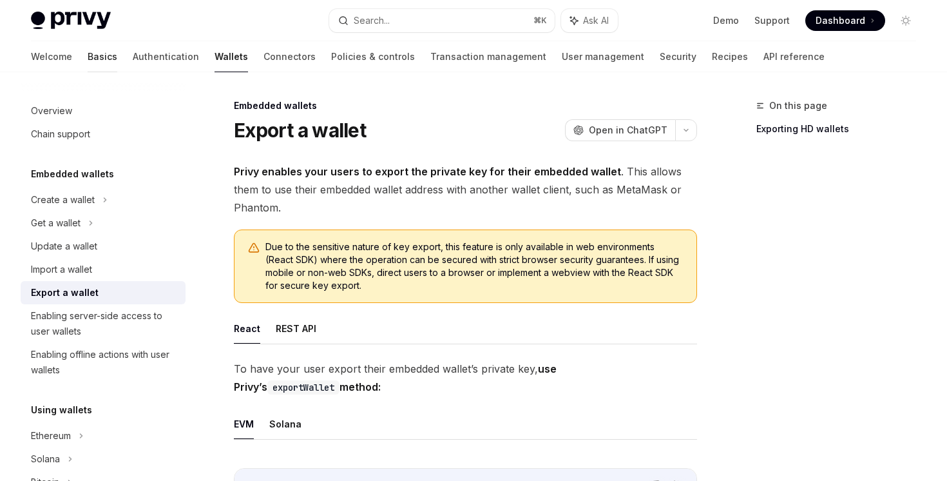
click at [88, 47] on link "Basics" at bounding box center [103, 56] width 30 height 31
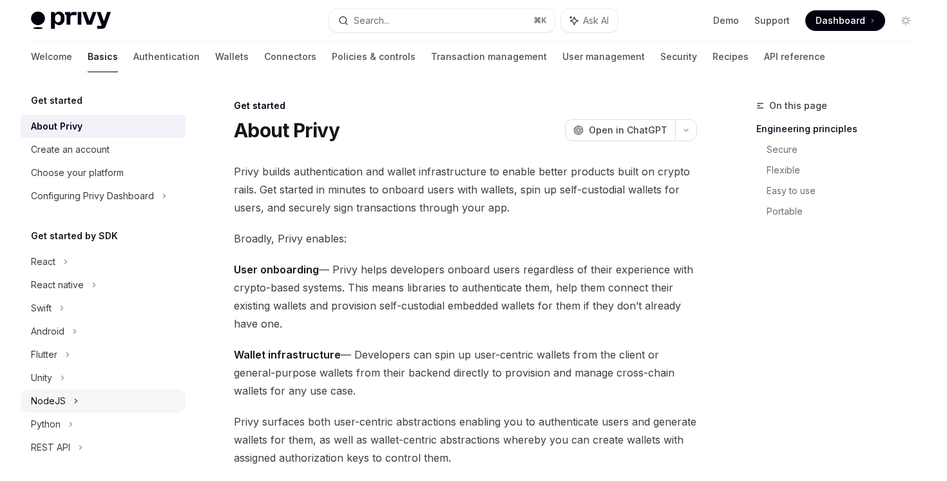
scroll to position [182, 0]
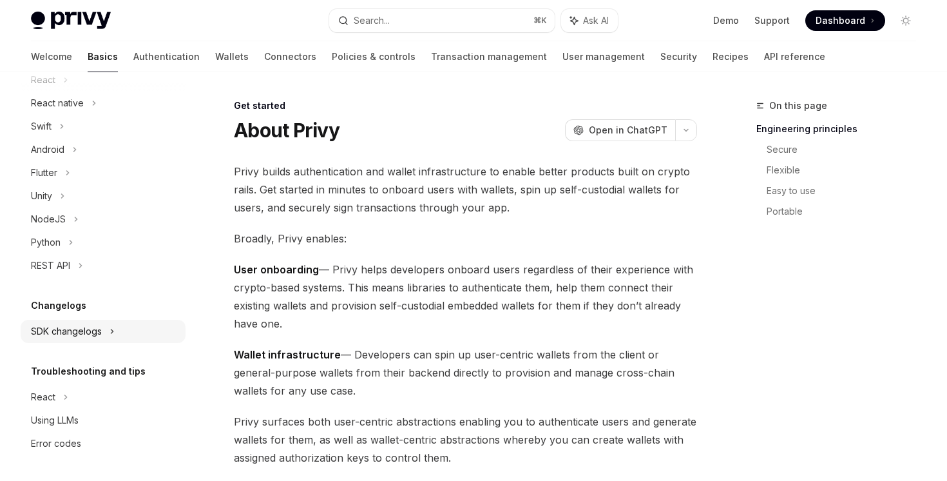
click at [55, 88] on div "SDK changelogs" at bounding box center [43, 79] width 24 height 15
type textarea "*"
